Goal: Task Accomplishment & Management: Manage account settings

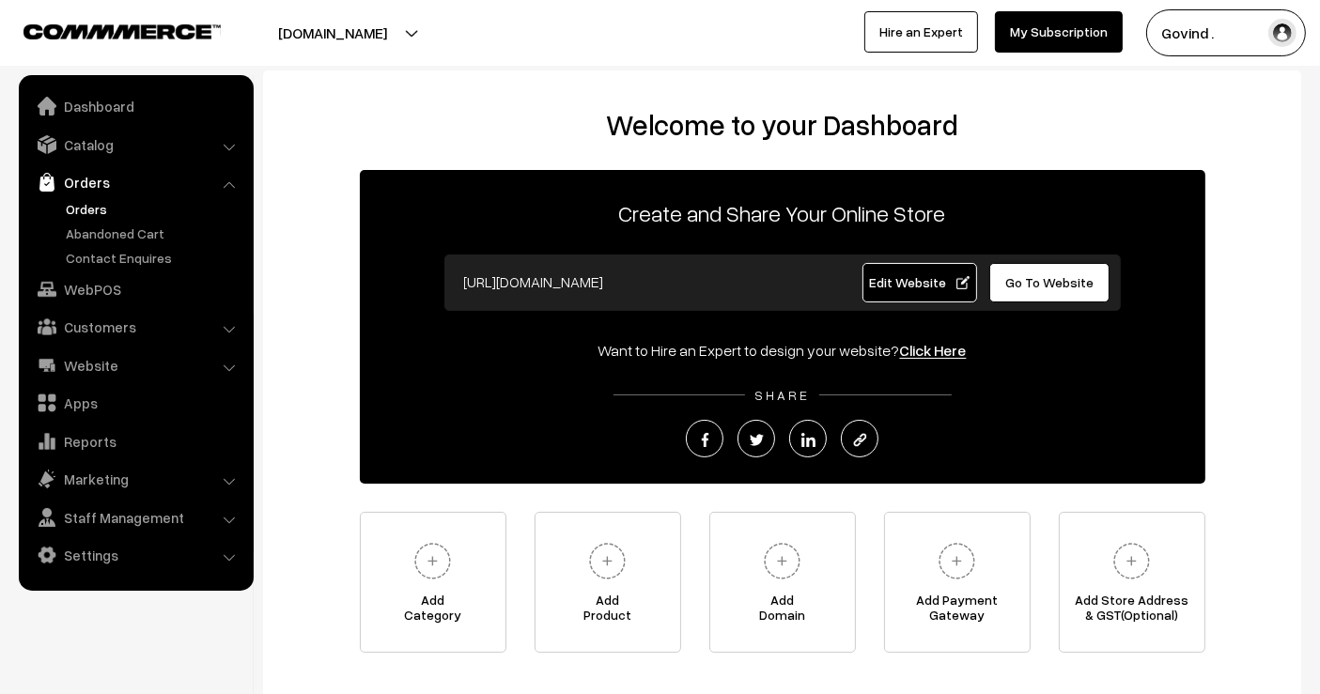
click at [86, 210] on link "Orders" at bounding box center [154, 209] width 186 height 20
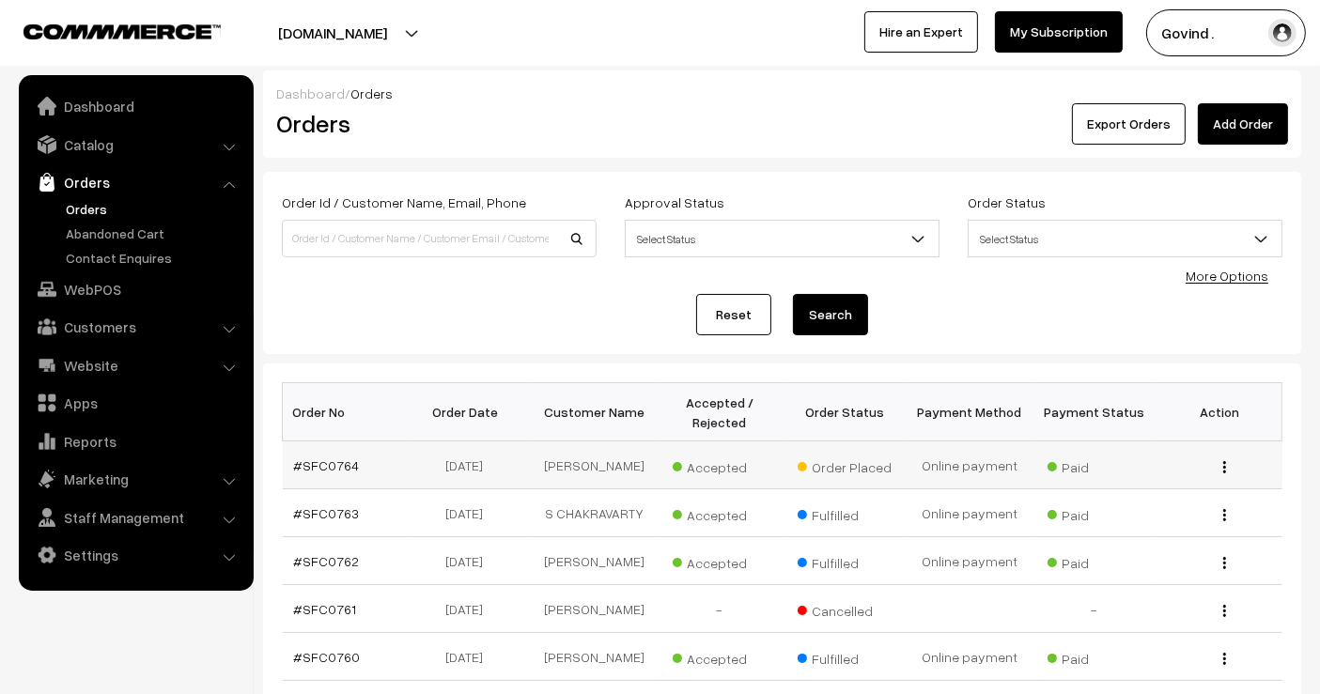
click at [1223, 465] on img "button" at bounding box center [1224, 467] width 3 height 12
click at [1156, 484] on link "View" at bounding box center [1141, 494] width 160 height 41
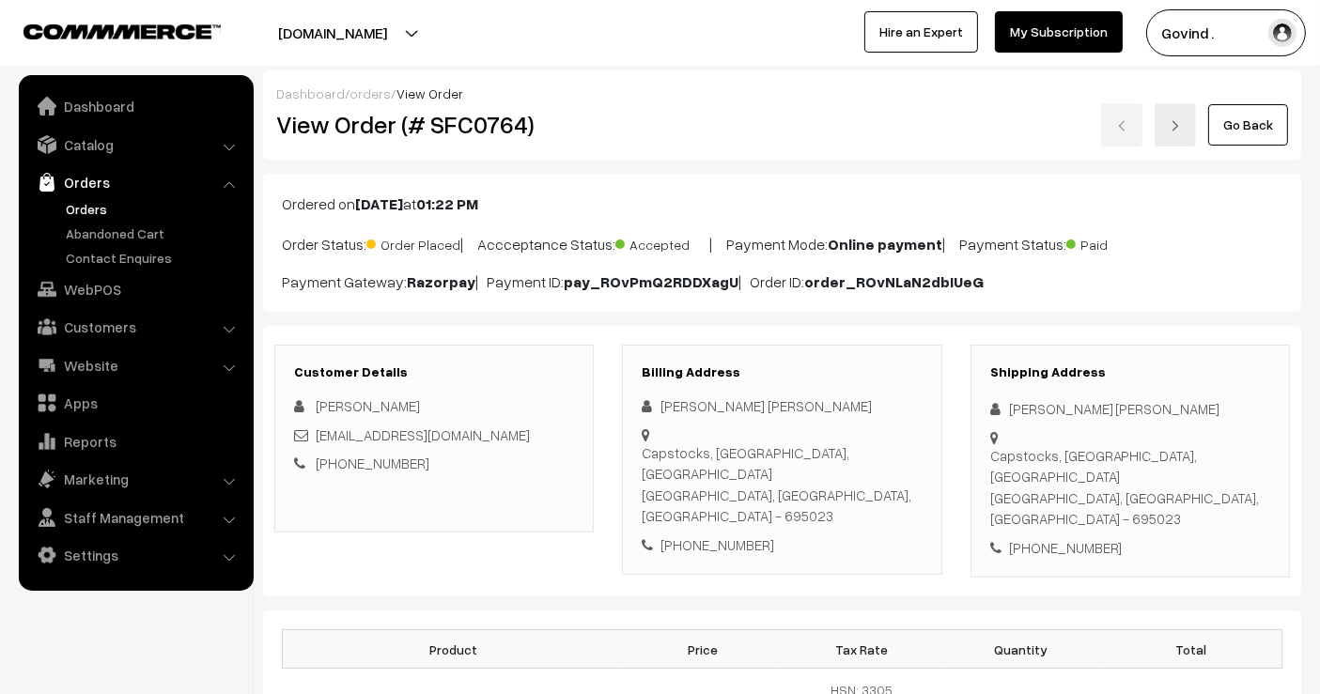
drag, startPoint x: 1332, startPoint y: 1, endPoint x: 859, endPoint y: 323, distance: 572.9
click at [1254, 127] on link "Go Back" at bounding box center [1248, 124] width 80 height 41
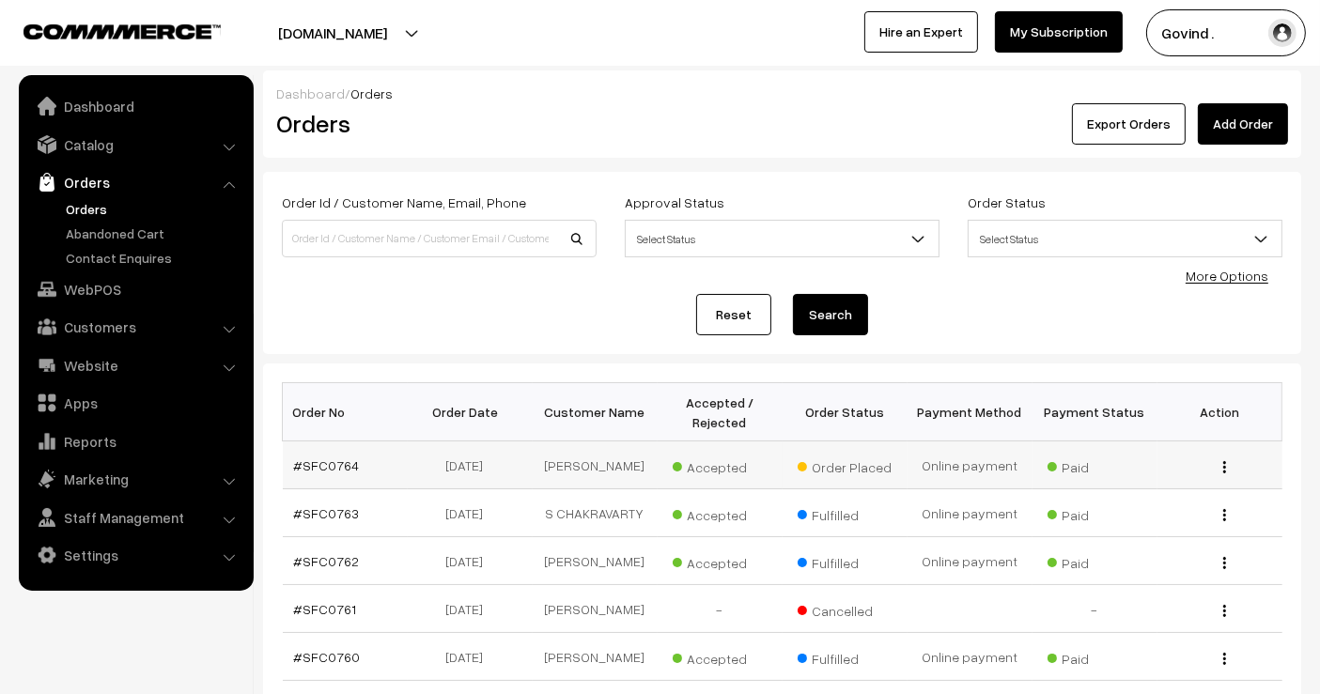
click at [1223, 462] on img "button" at bounding box center [1224, 467] width 3 height 12
click at [1121, 497] on link "View" at bounding box center [1141, 494] width 160 height 41
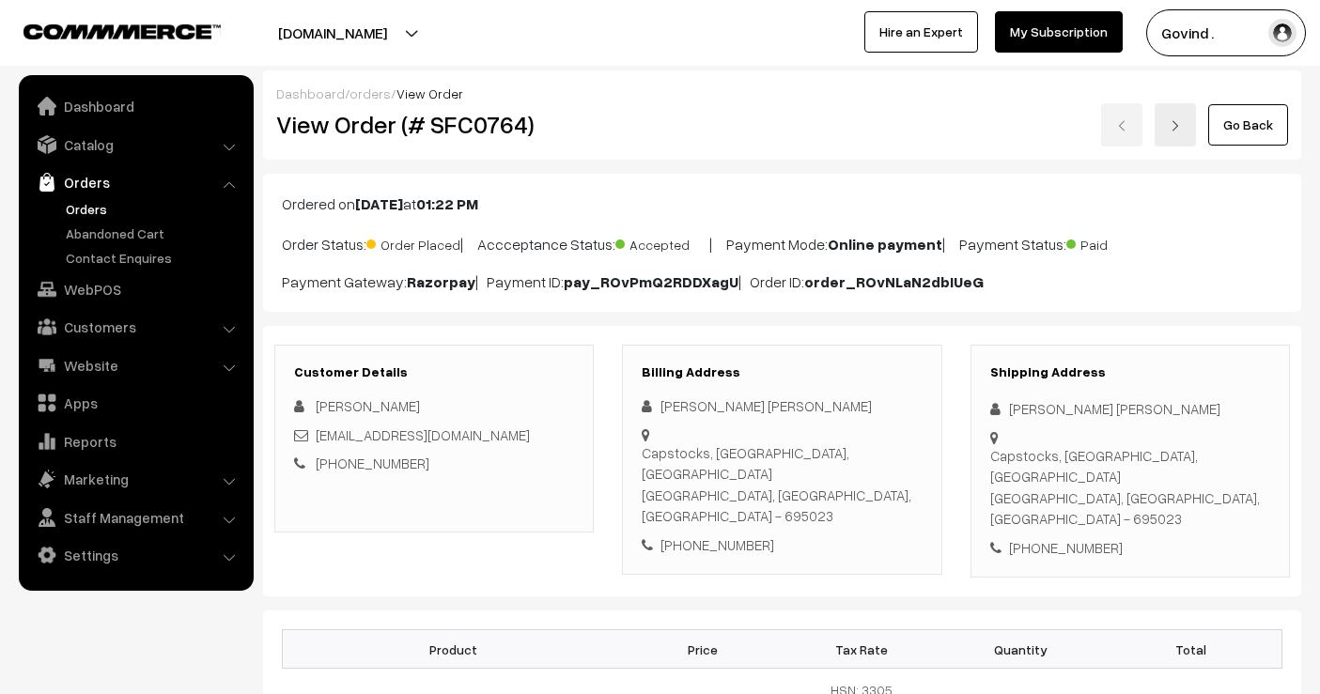
scroll to position [167, 0]
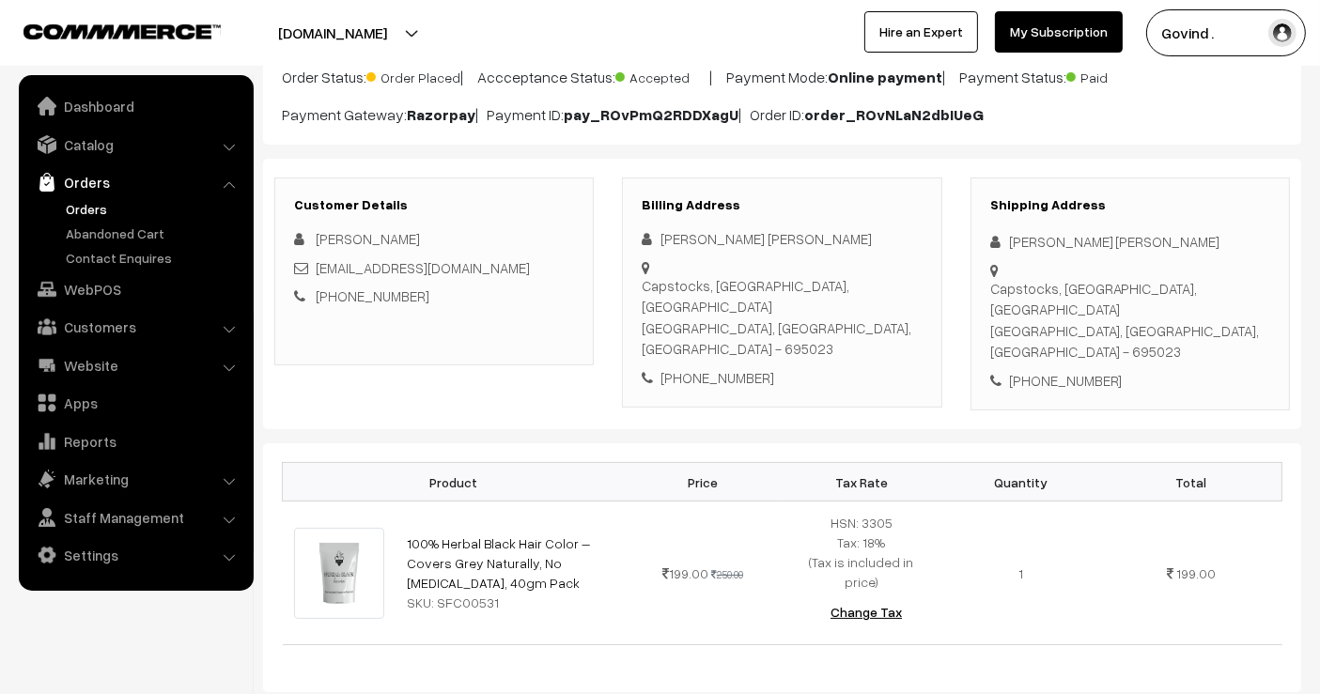
click at [1025, 233] on div "[PERSON_NAME] [PERSON_NAME]" at bounding box center [1130, 242] width 280 height 22
copy div "[PERSON_NAME] [PERSON_NAME]"
click at [1051, 370] on div "[PHONE_NUMBER]" at bounding box center [1130, 381] width 280 height 22
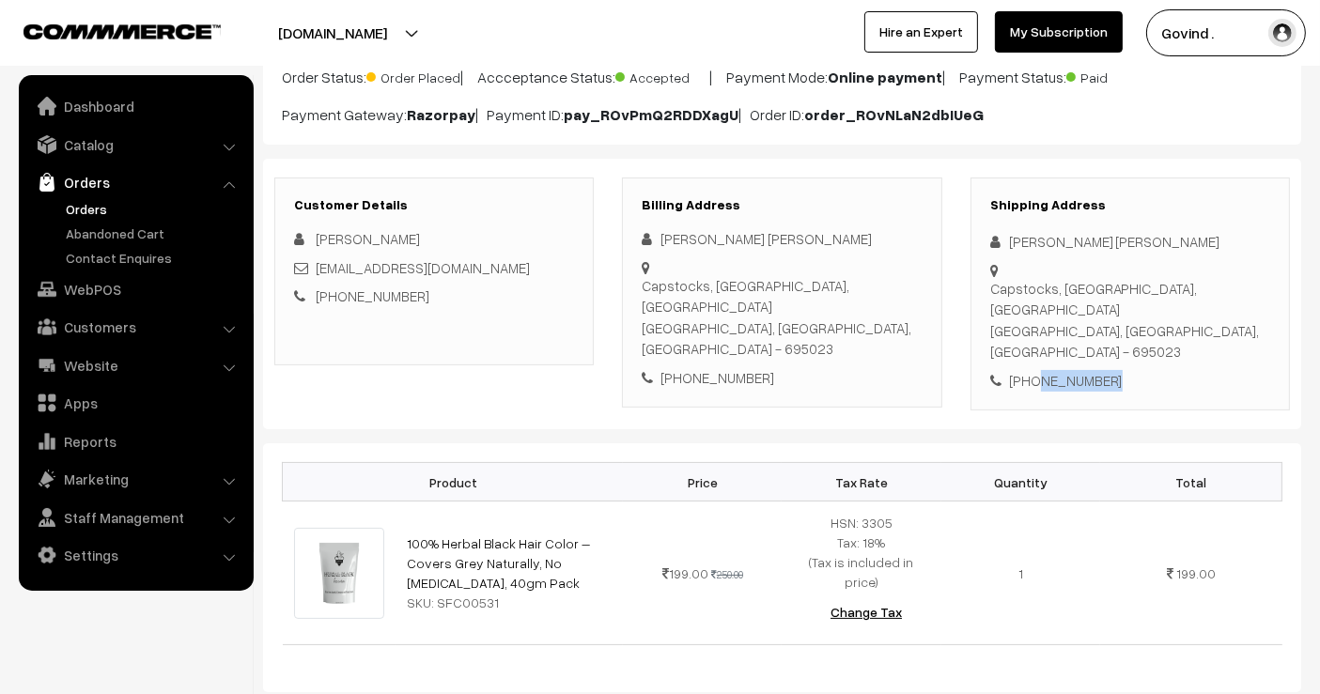
click at [1051, 370] on div "[PHONE_NUMBER]" at bounding box center [1130, 381] width 280 height 22
copy div "7012056676"
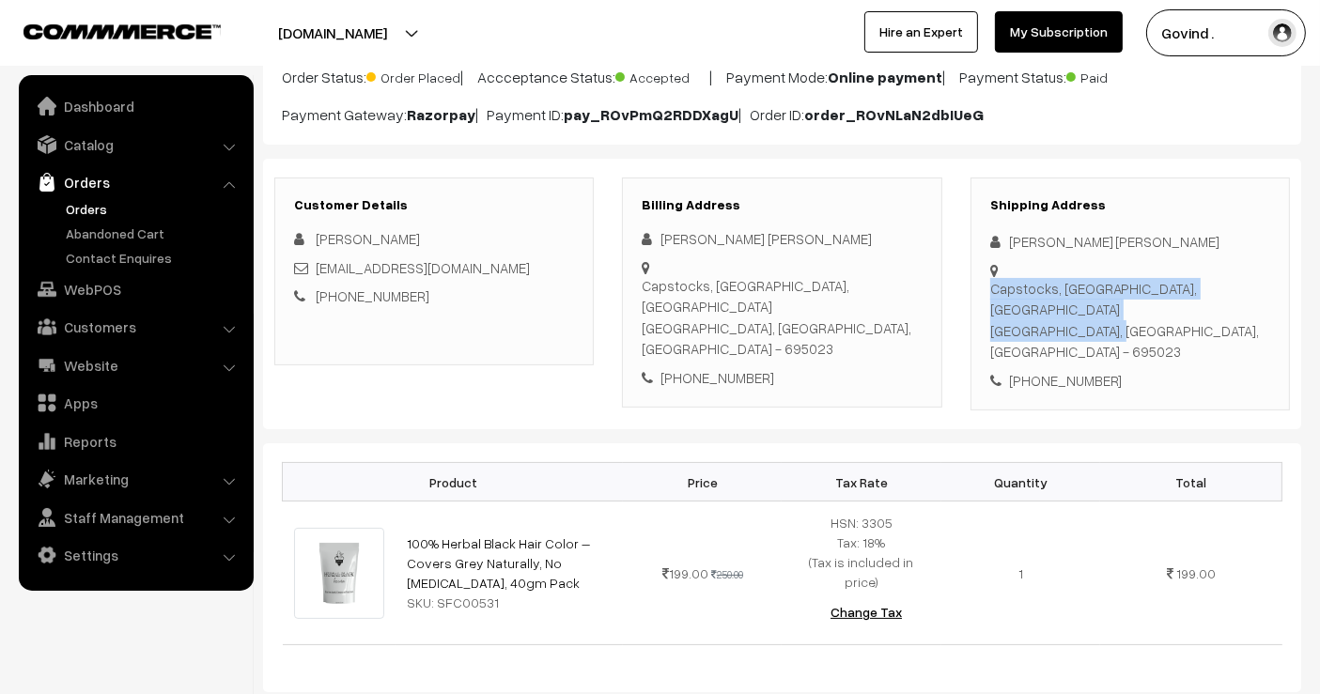
drag, startPoint x: 1072, startPoint y: 290, endPoint x: 1004, endPoint y: 267, distance: 72.5
click at [1004, 260] on div "Capstocks, [GEOGRAPHIC_DATA], [GEOGRAPHIC_DATA], [GEOGRAPHIC_DATA], [GEOGRAPHIC…" at bounding box center [1130, 260] width 280 height 0
copy div "Capstocks, Thakaraparambu road, fort po Trivandrum"
click at [1173, 297] on div "Capstocks, Thakaraparambu road, fort po Trivandrum, Kerala, India - 695023" at bounding box center [1130, 320] width 280 height 85
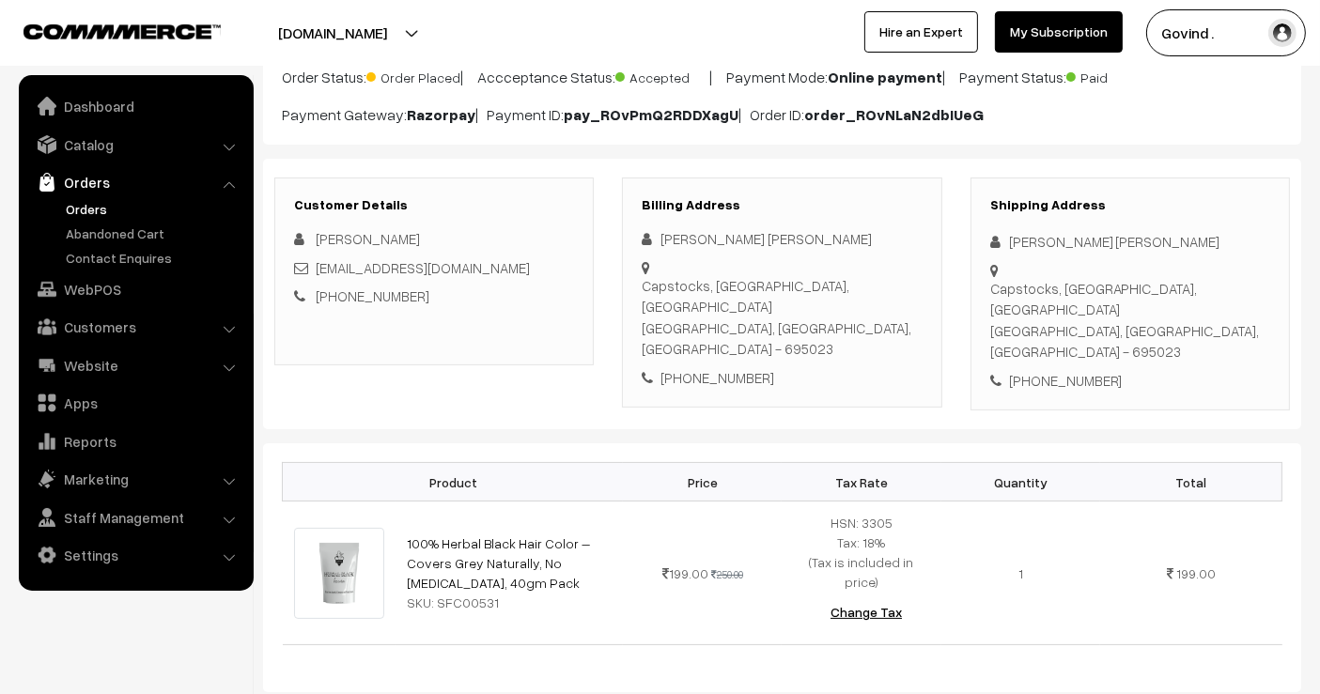
copy div "695023"
click at [1116, 351] on div "Shipping Address Sujeev P J Capstocks, Thakaraparambu road, fort po Trivandrum,…" at bounding box center [1130, 295] width 319 height 234
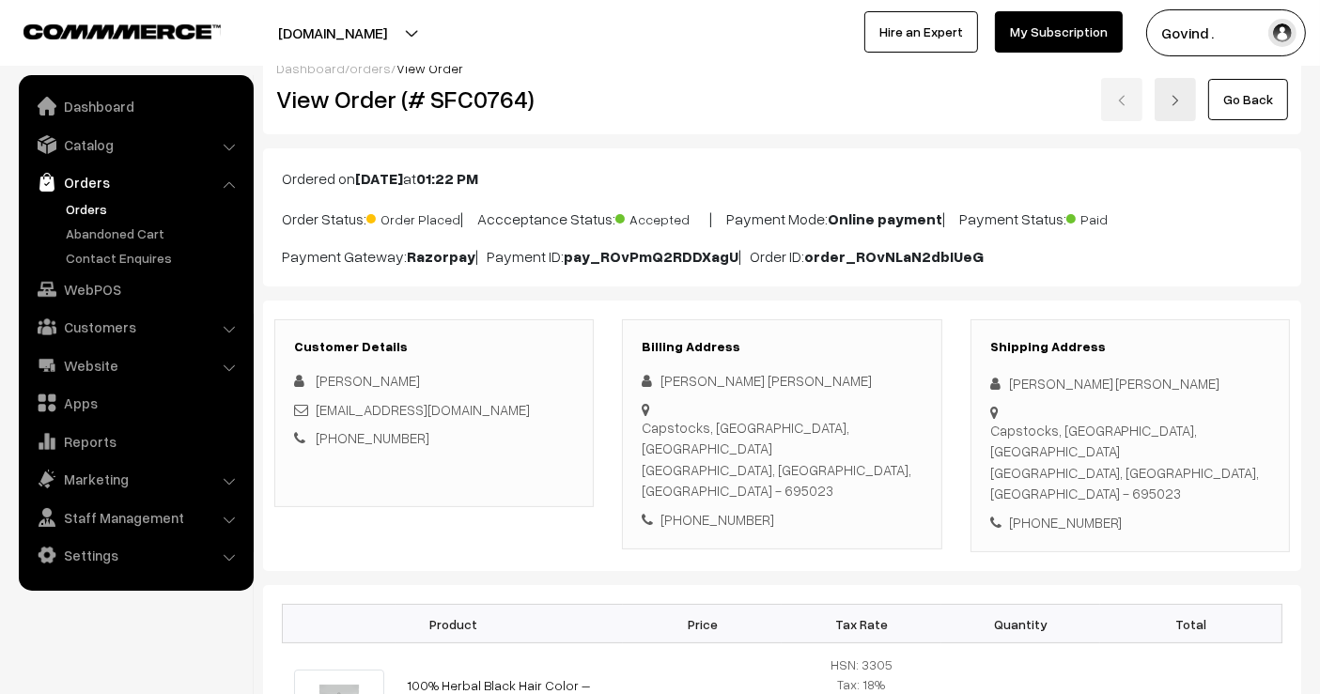
scroll to position [26, 0]
click at [1272, 87] on link "Go Back" at bounding box center [1248, 98] width 80 height 41
